Goal: Find specific page/section: Find specific page/section

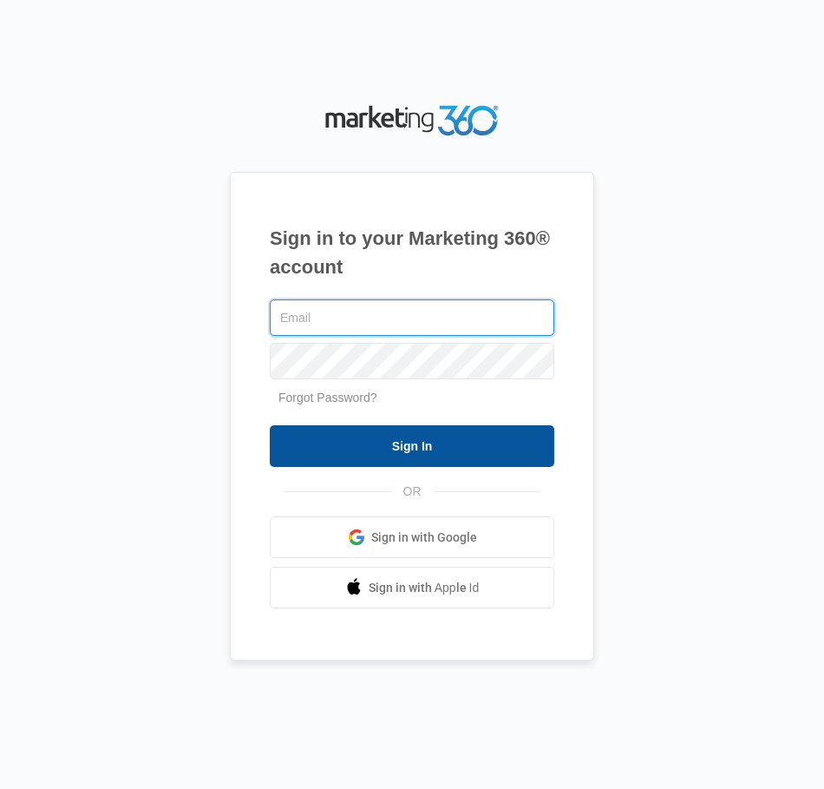
type input "john@megastorebuilders.com"
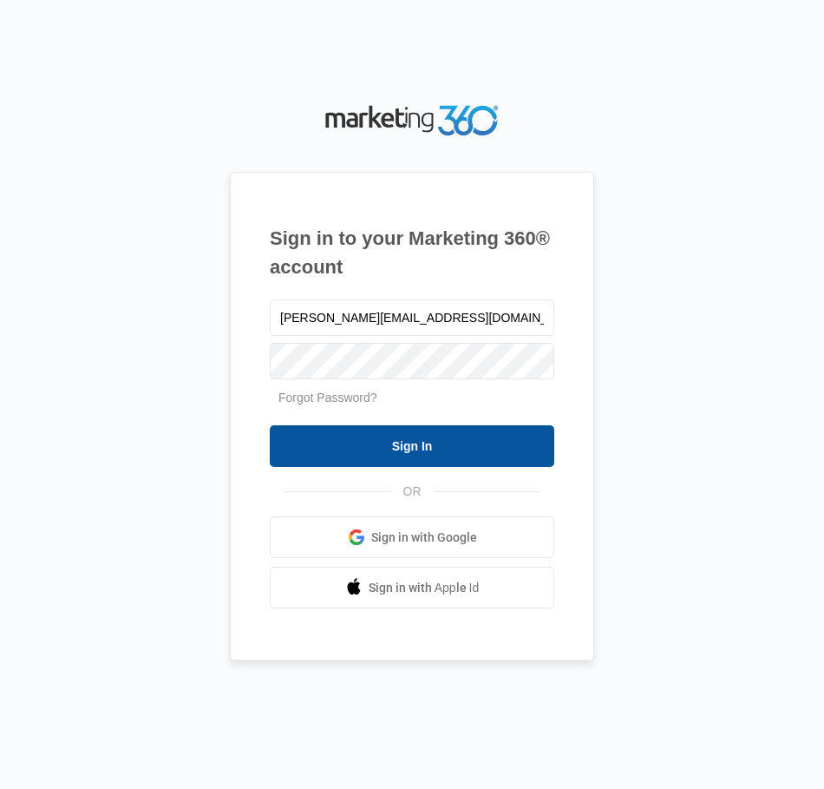
click at [480, 442] on input "Sign In" at bounding box center [412, 446] width 285 height 42
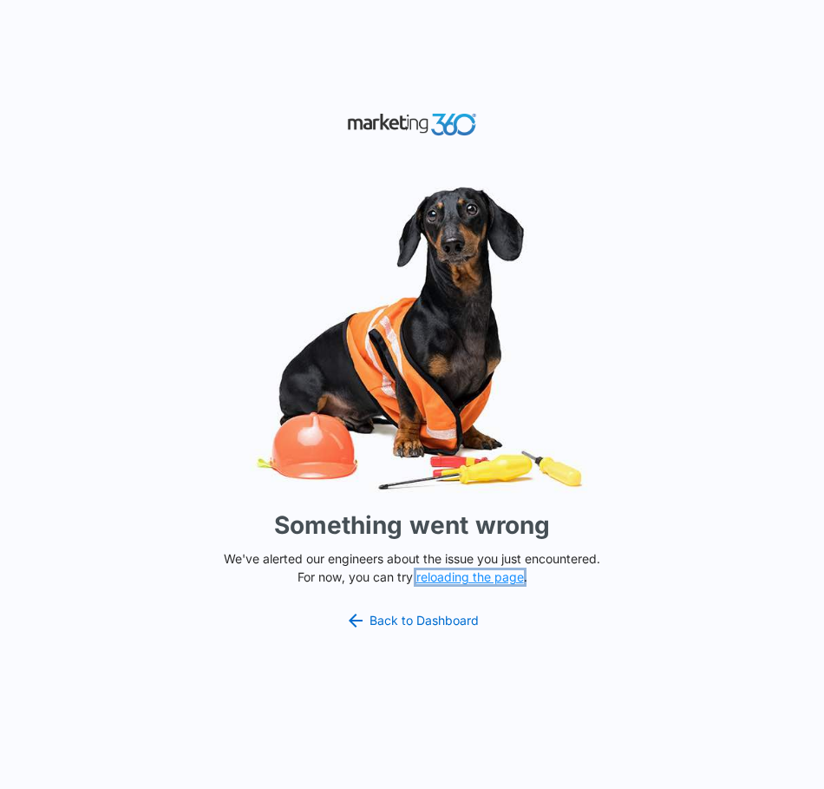
click at [450, 582] on button "reloading the page" at bounding box center [470, 577] width 108 height 14
click at [428, 623] on link "Back to Dashboard" at bounding box center [412, 620] width 134 height 21
